Goal: Book appointment/travel/reservation

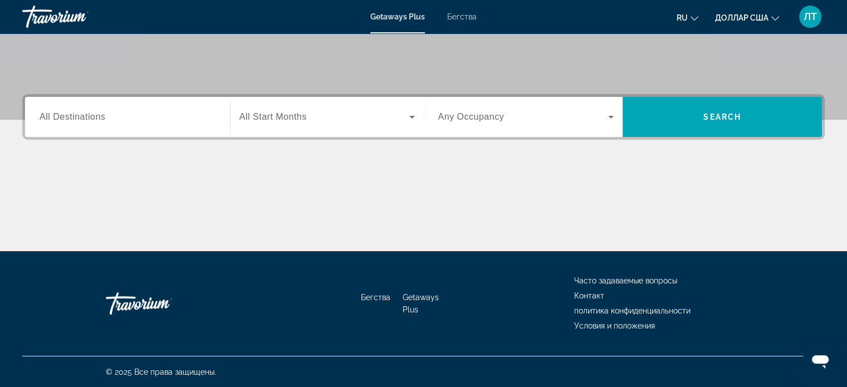
scroll to position [159, 0]
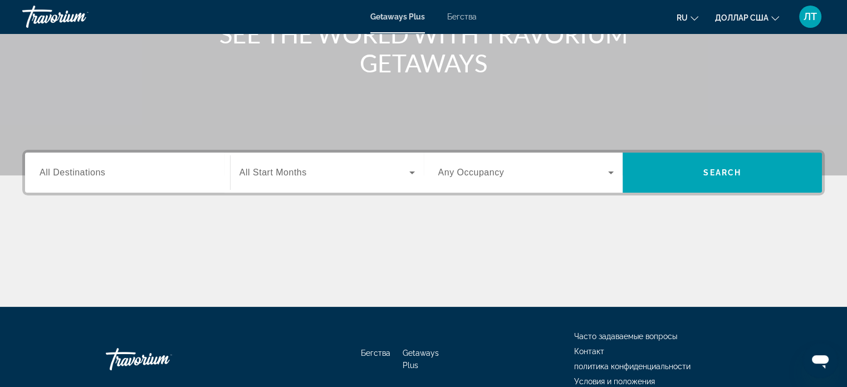
click at [149, 173] on input "Destination All Destinations" at bounding box center [128, 172] width 176 height 13
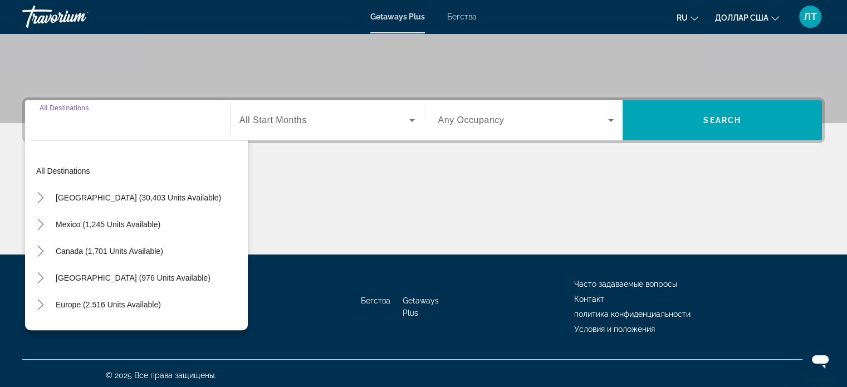
scroll to position [214, 0]
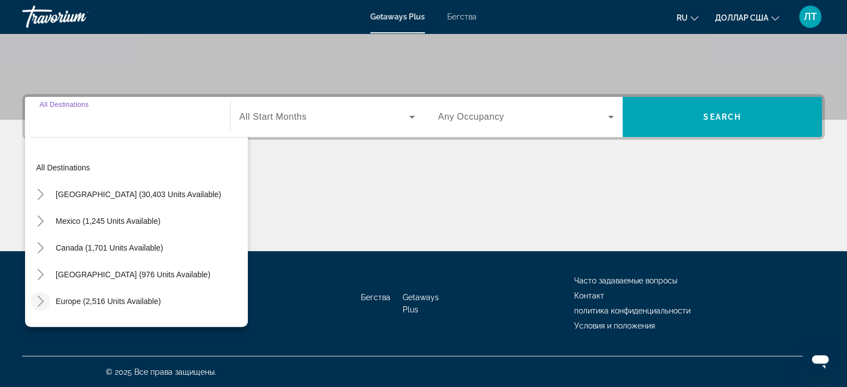
click at [42, 298] on icon "Toggle Europe (2,516 units available)" at bounding box center [40, 301] width 11 height 11
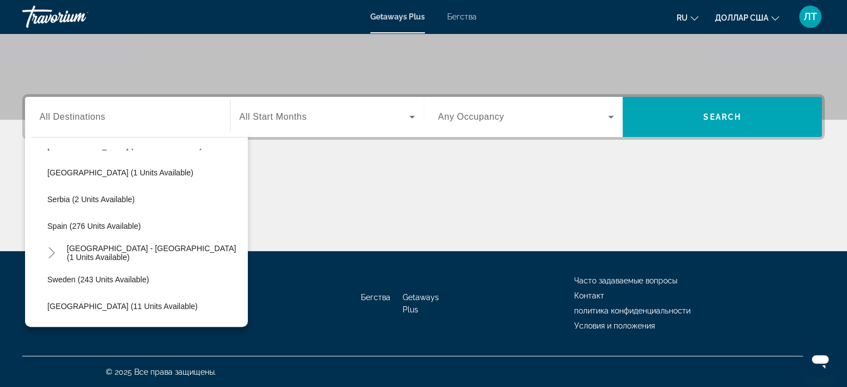
scroll to position [446, 0]
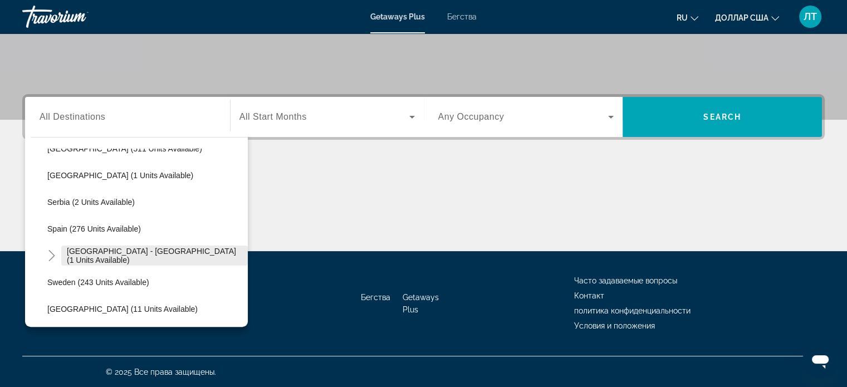
click at [151, 252] on span "[GEOGRAPHIC_DATA] - [GEOGRAPHIC_DATA] (1 units available)" at bounding box center [154, 256] width 175 height 18
type input "**********"
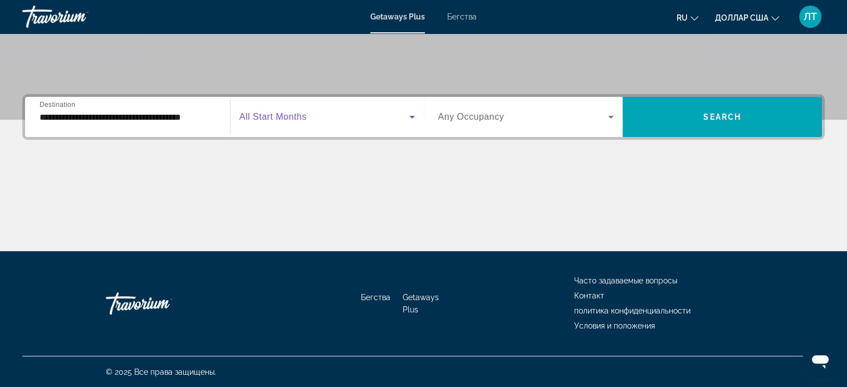
click at [412, 116] on icon "Виджет поиска" at bounding box center [412, 117] width 6 height 3
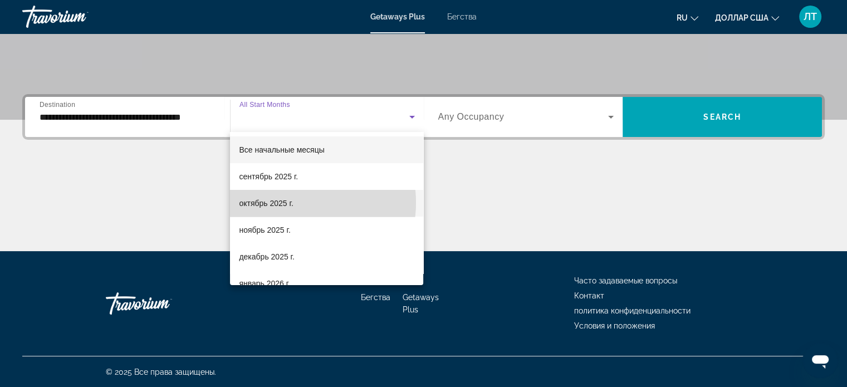
click at [296, 203] on mat-option "октябрь 2025 г." at bounding box center [326, 203] width 193 height 27
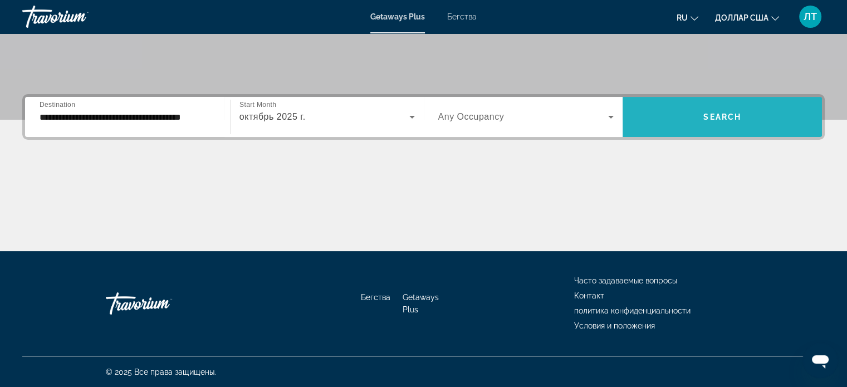
click at [710, 120] on span "Search" at bounding box center [722, 116] width 38 height 9
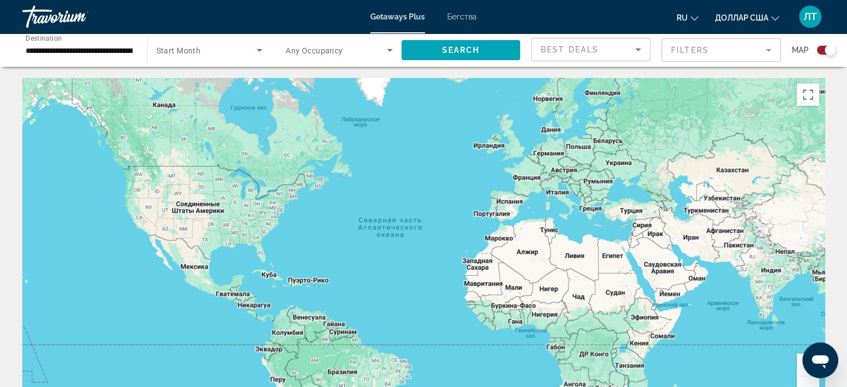
click at [454, 16] on font "Бегства" at bounding box center [461, 16] width 29 height 9
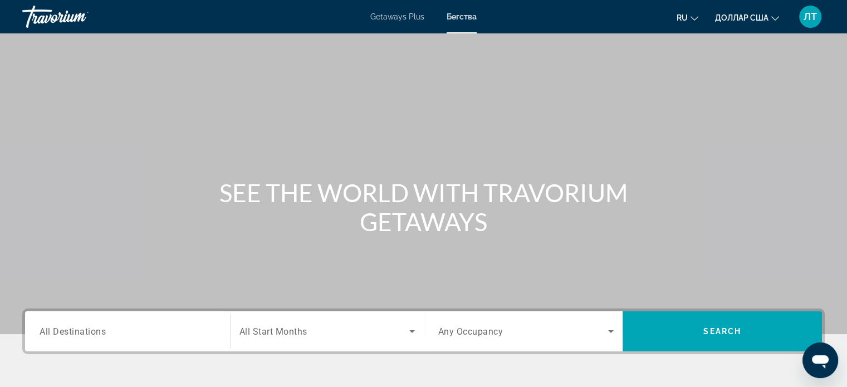
click at [189, 336] on input "Destination All Destinations" at bounding box center [128, 331] width 176 height 13
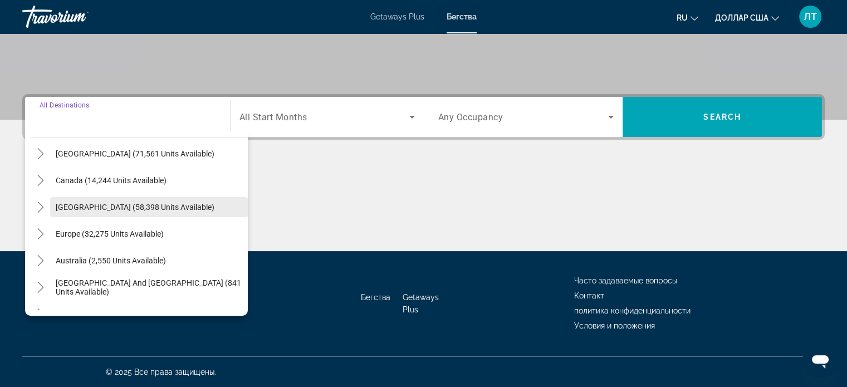
scroll to position [111, 0]
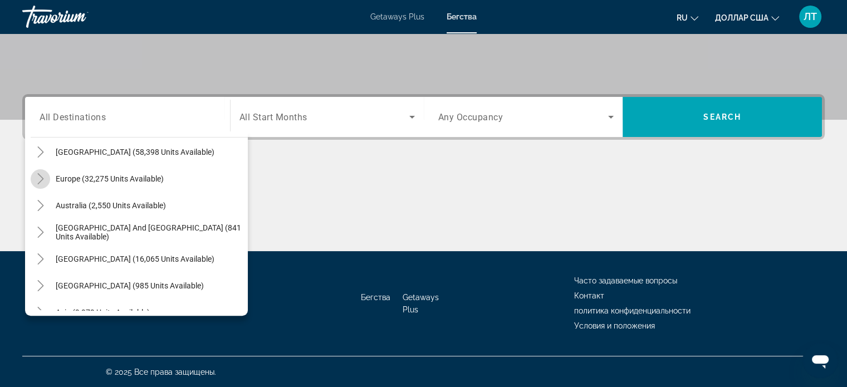
click at [39, 176] on icon "Toggle Europe (32,275 units available)" at bounding box center [40, 178] width 11 height 11
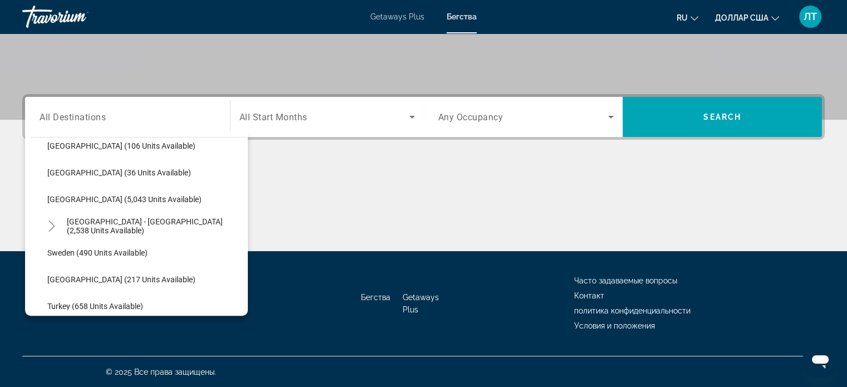
scroll to position [589, 0]
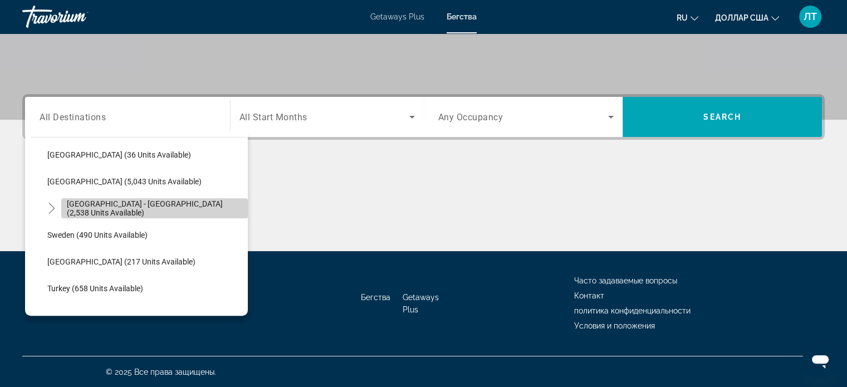
click at [194, 208] on span "[GEOGRAPHIC_DATA] - [GEOGRAPHIC_DATA] (2,538 units available)" at bounding box center [154, 208] width 175 height 18
type input "**********"
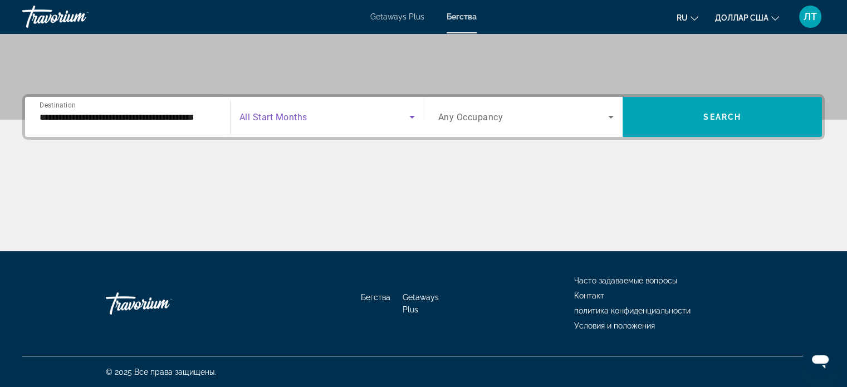
click at [411, 117] on icon "Search widget" at bounding box center [412, 117] width 6 height 3
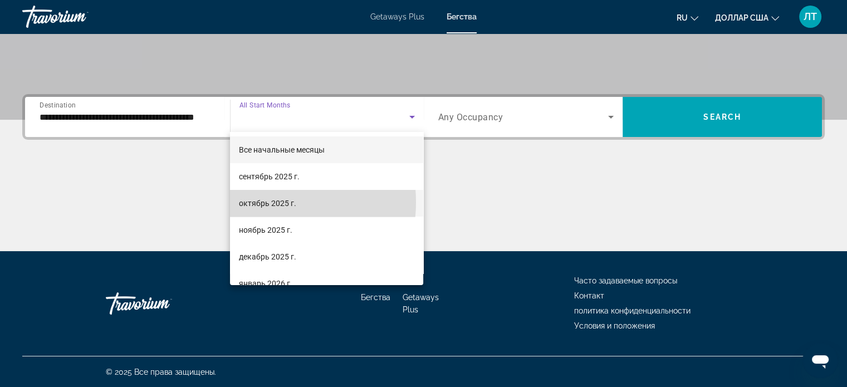
click at [274, 202] on font "октябрь 2025 г." at bounding box center [267, 203] width 57 height 9
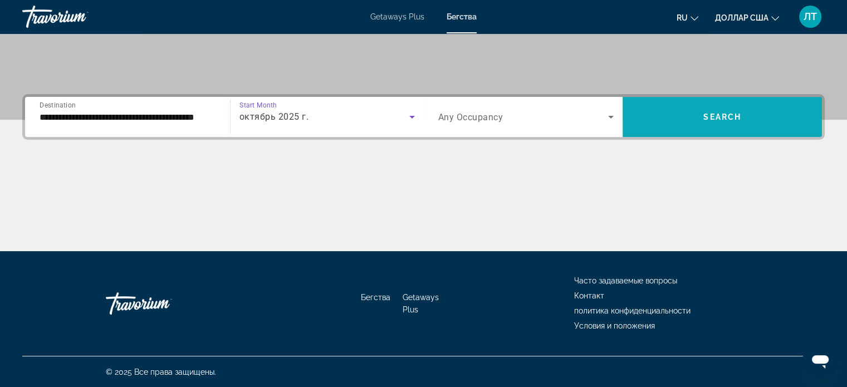
click at [697, 114] on span "Search widget" at bounding box center [721, 117] width 199 height 27
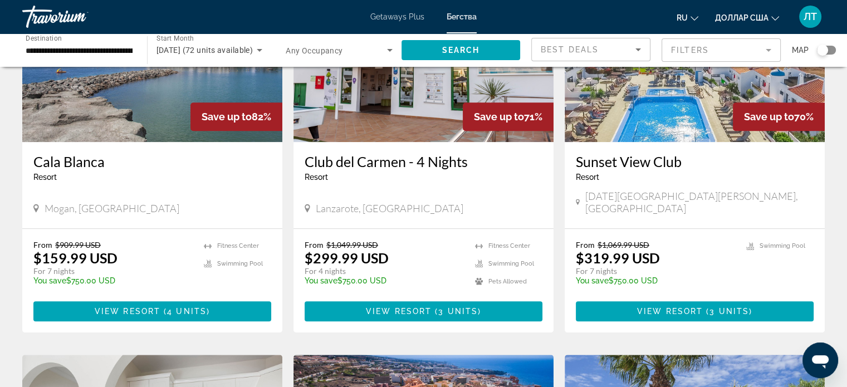
scroll to position [873, 0]
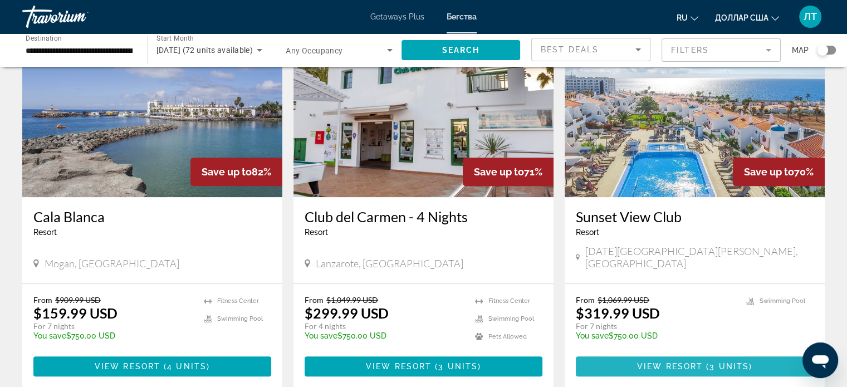
click at [638, 362] on span "View Resort" at bounding box center [670, 366] width 66 height 9
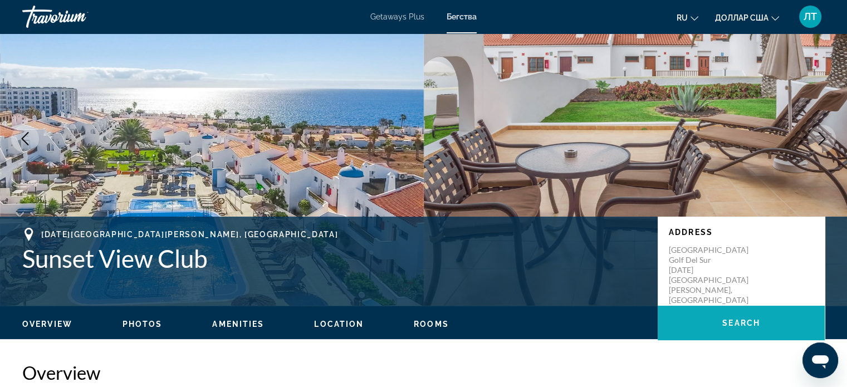
scroll to position [56, 0]
